Goal: Task Accomplishment & Management: Use online tool/utility

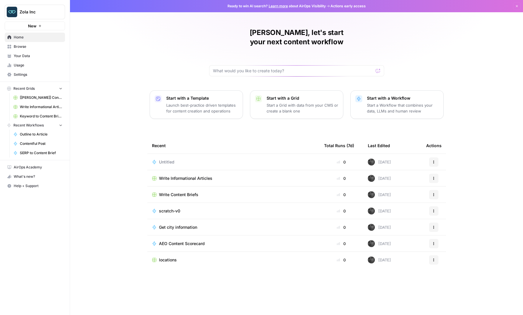
click at [22, 54] on span "Your Data" at bounding box center [38, 55] width 49 height 5
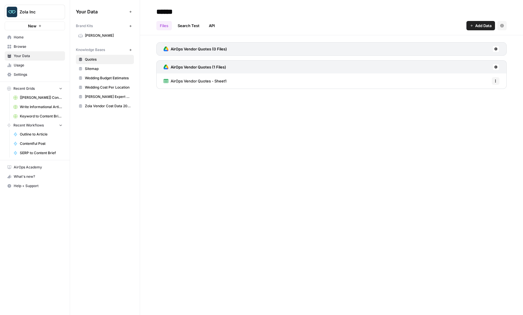
click at [132, 49] on button "New" at bounding box center [130, 49] width 7 height 7
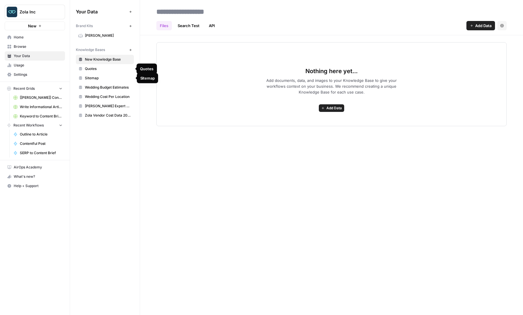
click at [99, 79] on span "Sitemap" at bounding box center [108, 77] width 46 height 5
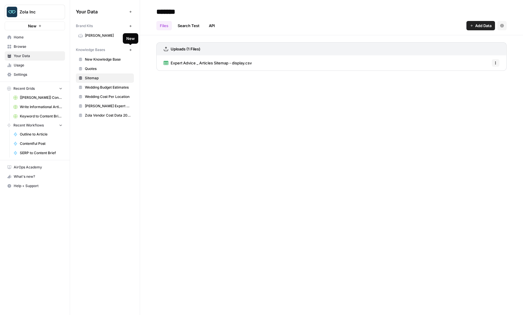
click at [133, 50] on button "New" at bounding box center [130, 49] width 7 height 7
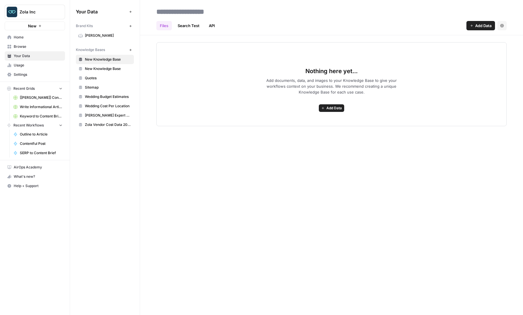
click at [115, 72] on link "New Knowledge Base" at bounding box center [105, 68] width 58 height 9
click at [103, 70] on span "New Knowledge Base" at bounding box center [108, 68] width 46 height 5
click at [337, 109] on span "Add Data" at bounding box center [333, 108] width 15 height 5
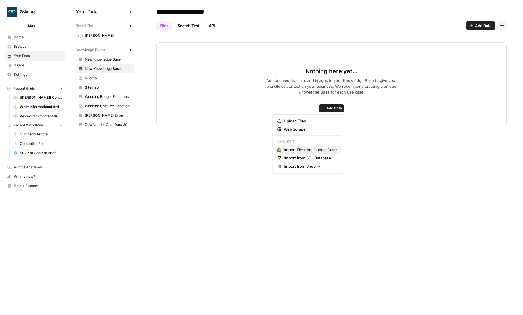
click at [313, 152] on span "Import File from Google Drive" at bounding box center [310, 150] width 53 height 6
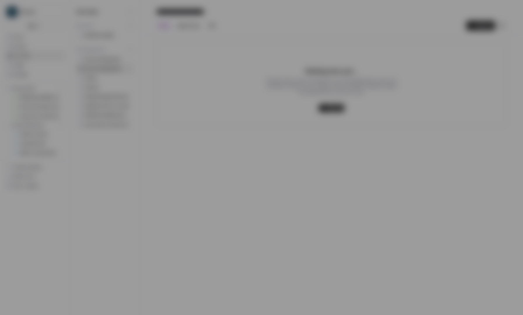
type input "[EMAIL_ADDRESS][DOMAIN_NAME]"
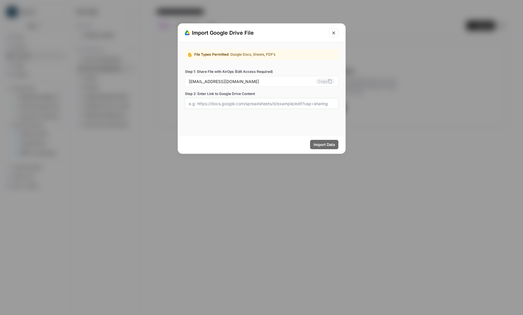
click at [262, 101] on input "Step 2: Enter Link to Google Drive Content" at bounding box center [262, 103] width 146 height 5
paste input "[URL][DOMAIN_NAME]"
type input "[URL][DOMAIN_NAME]"
click at [332, 144] on span "Import Data" at bounding box center [323, 145] width 21 height 6
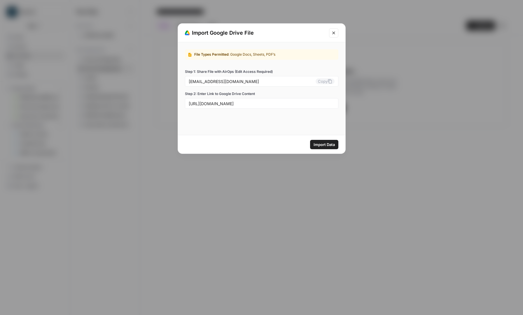
scroll to position [0, 0]
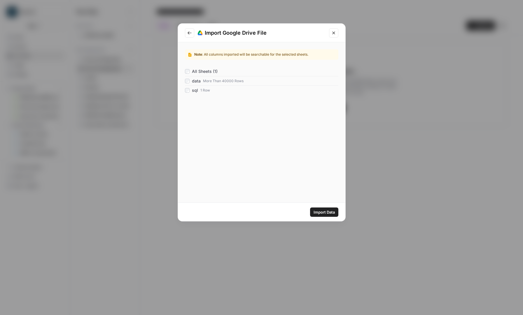
click at [321, 213] on span "Import Data" at bounding box center [323, 212] width 21 height 6
